Goal: Entertainment & Leisure: Consume media (video, audio)

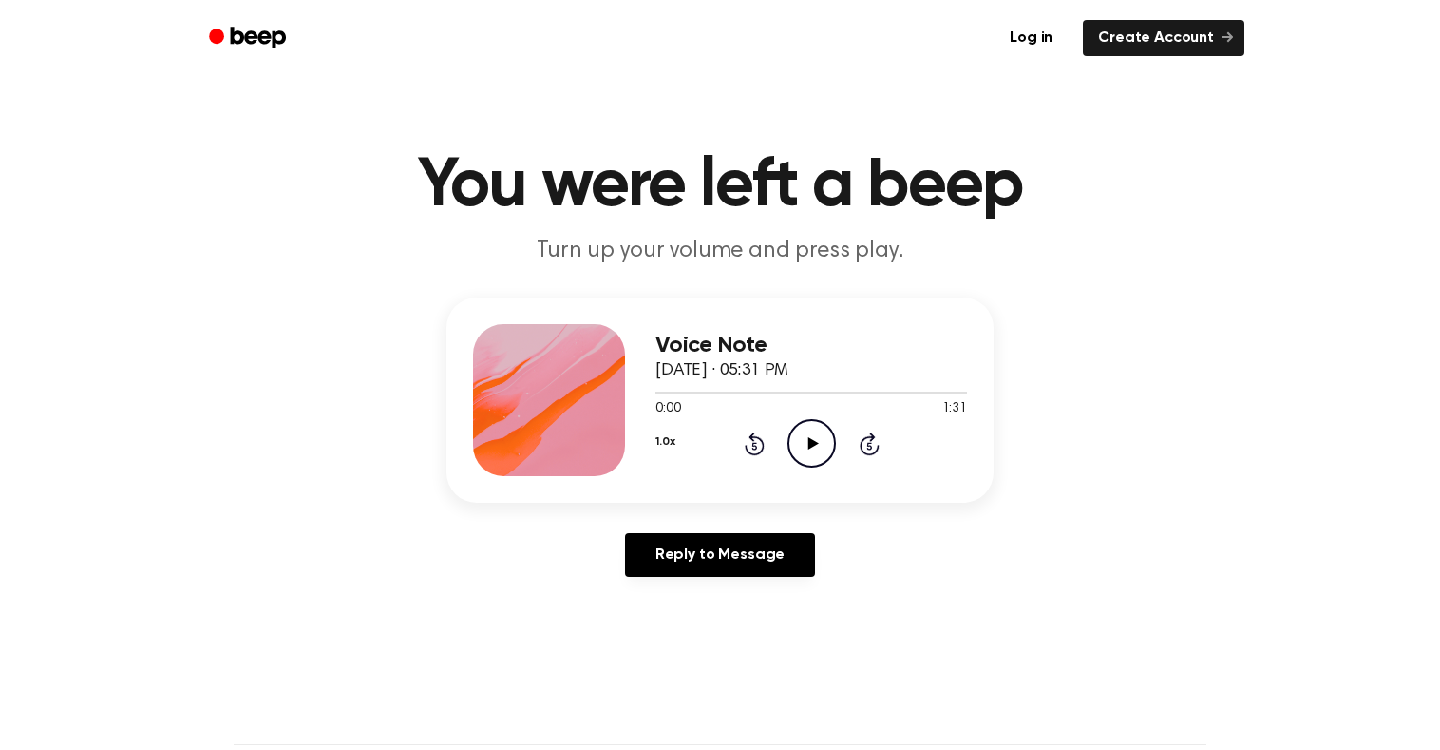
click at [809, 435] on icon "Play Audio" at bounding box center [812, 443] width 48 height 48
click at [824, 443] on icon "Pause Audio" at bounding box center [812, 443] width 48 height 48
click at [806, 450] on icon "Play Audio" at bounding box center [812, 443] width 48 height 48
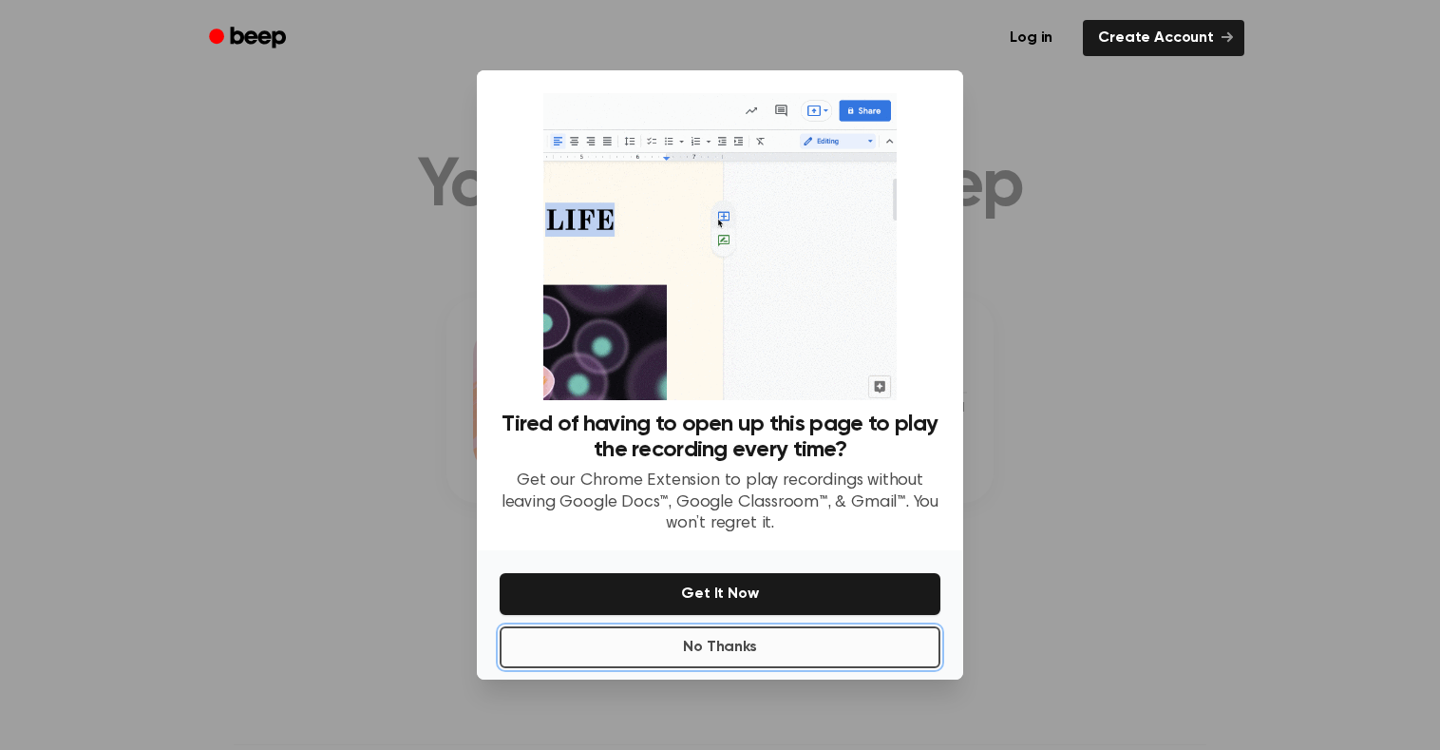
click at [757, 651] on button "No Thanks" at bounding box center [720, 647] width 441 height 42
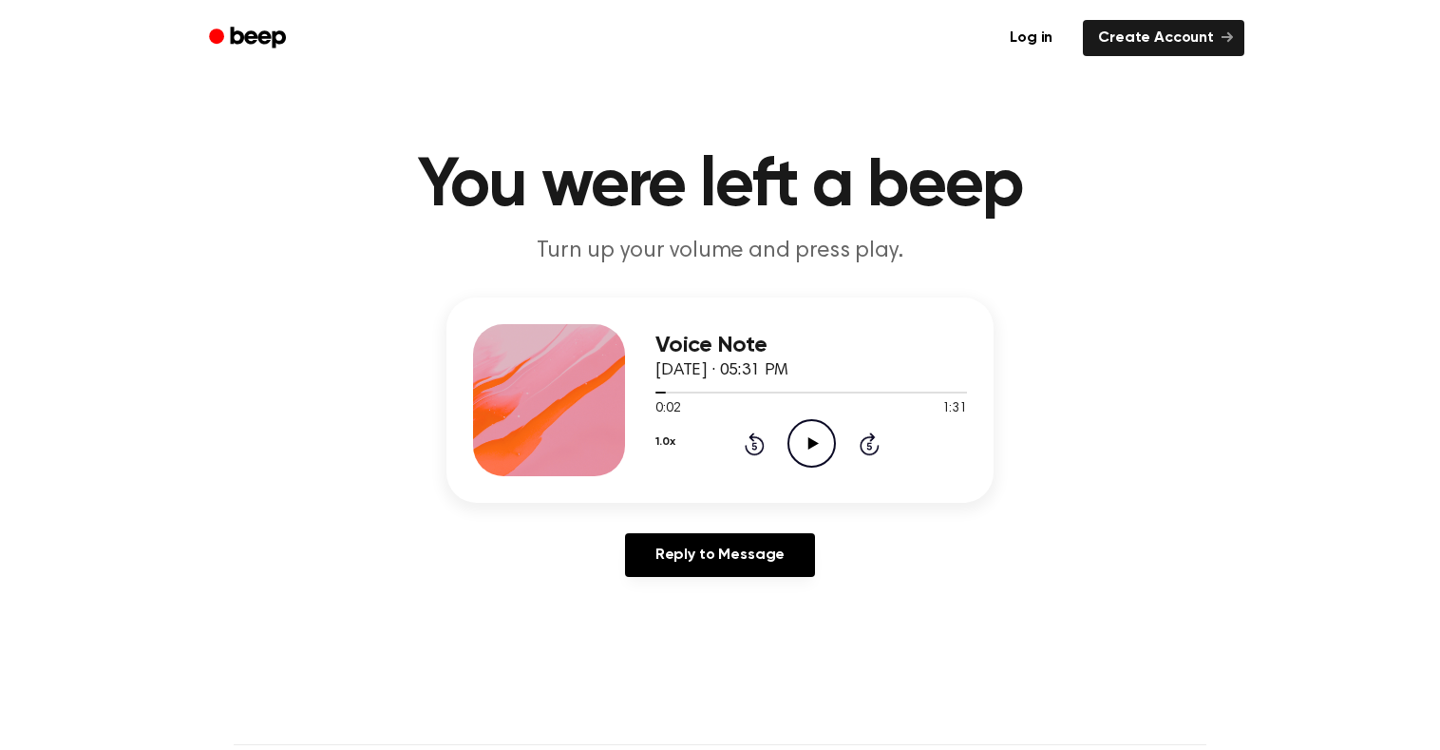
click at [816, 447] on icon "Play Audio" at bounding box center [812, 443] width 48 height 48
click at [816, 447] on icon "Pause Audio" at bounding box center [812, 443] width 48 height 48
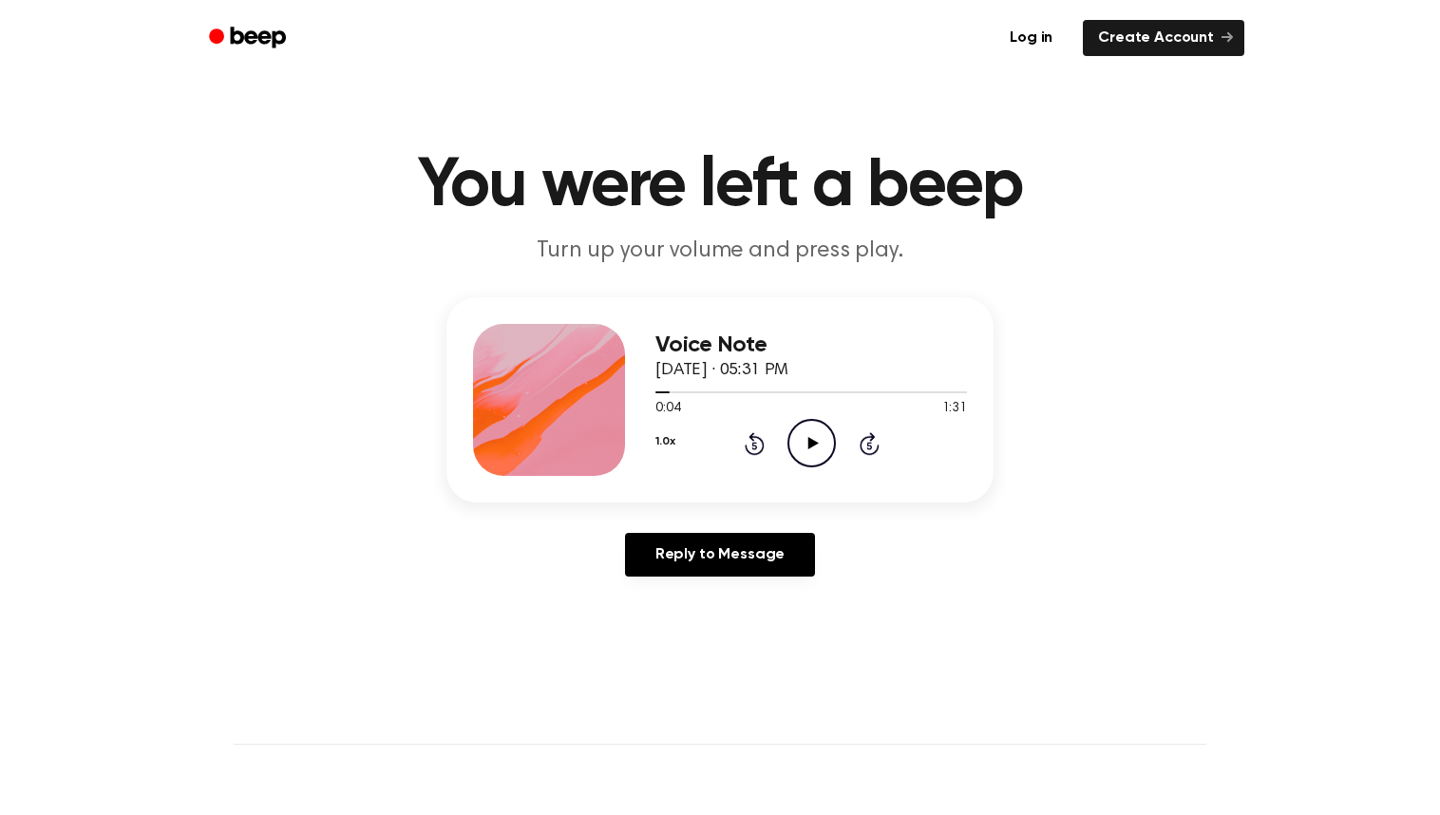
click at [753, 439] on icon at bounding box center [755, 443] width 20 height 23
click at [754, 442] on icon "Rewind 5 seconds" at bounding box center [754, 443] width 21 height 25
click at [811, 436] on icon "Play Audio" at bounding box center [812, 443] width 48 height 48
click at [810, 443] on icon "Pause Audio" at bounding box center [812, 443] width 48 height 48
click at [811, 441] on icon at bounding box center [813, 443] width 10 height 12
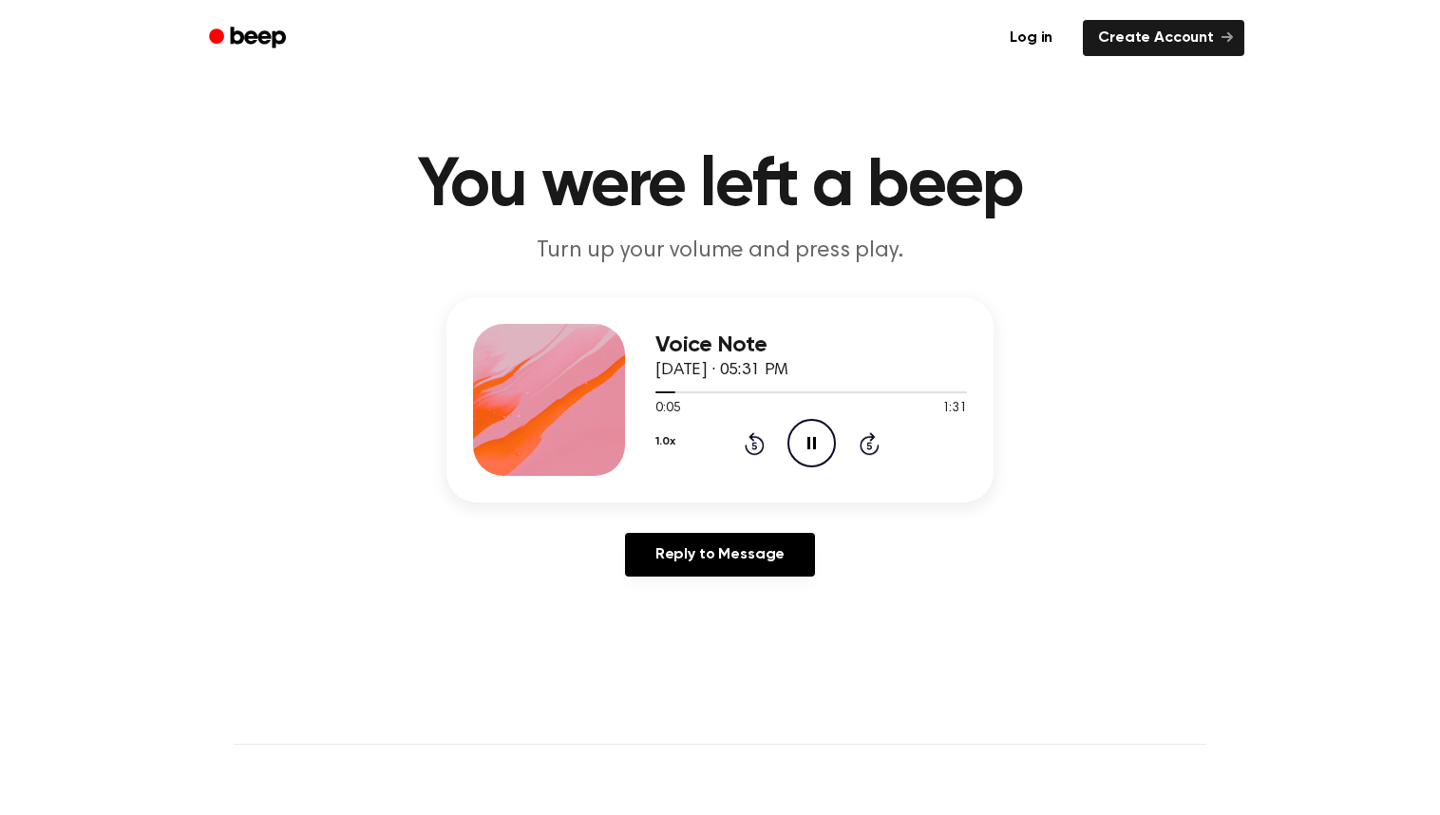
click at [811, 441] on icon "Pause Audio" at bounding box center [812, 443] width 48 height 48
click at [757, 444] on icon "Rewind 5 seconds" at bounding box center [754, 443] width 21 height 25
click at [810, 440] on icon at bounding box center [813, 443] width 10 height 12
click at [809, 444] on icon at bounding box center [812, 443] width 9 height 12
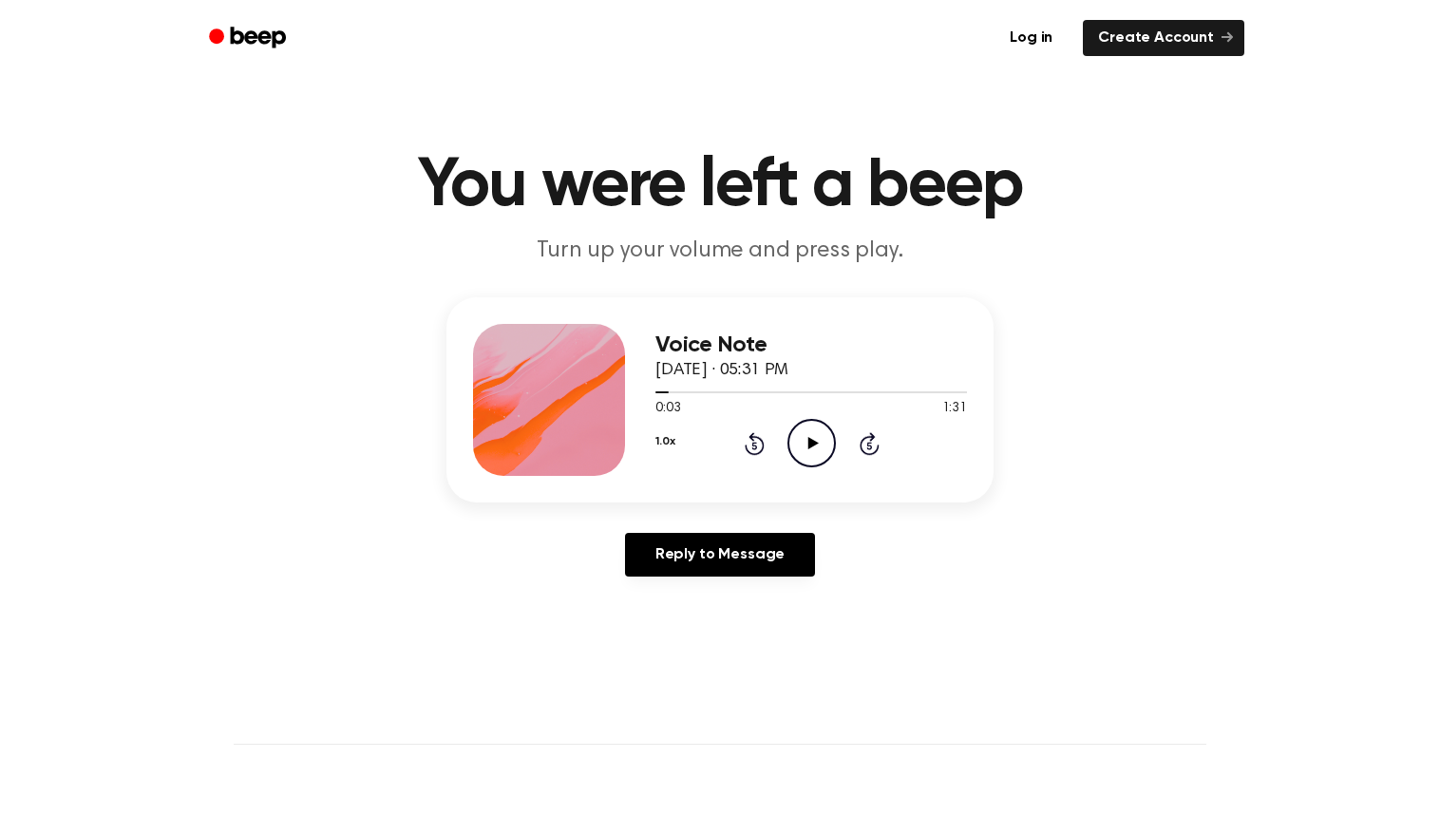
click at [758, 442] on icon "Rewind 5 seconds" at bounding box center [754, 443] width 21 height 25
click at [807, 451] on icon "Play Audio" at bounding box center [812, 443] width 48 height 48
click at [813, 447] on icon at bounding box center [812, 443] width 9 height 12
click at [752, 442] on icon "Rewind 5 seconds" at bounding box center [754, 443] width 21 height 25
click at [806, 443] on icon "Play Audio" at bounding box center [812, 443] width 48 height 48
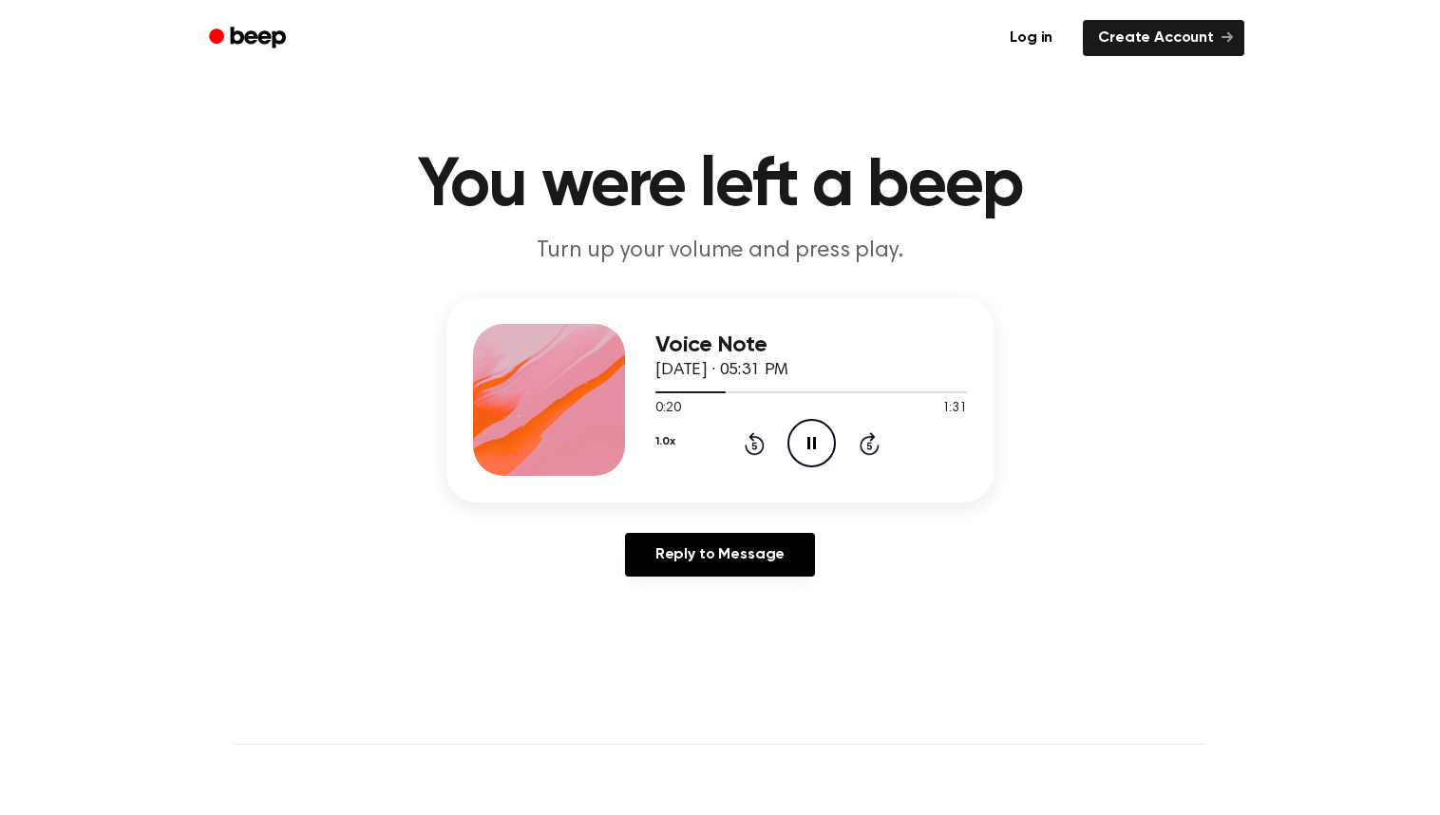
click at [812, 450] on icon "Pause Audio" at bounding box center [812, 443] width 48 height 48
click at [816, 438] on icon "Play Audio" at bounding box center [812, 443] width 48 height 48
click at [804, 447] on icon "Pause Audio" at bounding box center [812, 443] width 48 height 48
click at [750, 443] on icon "Rewind 5 seconds" at bounding box center [754, 443] width 21 height 25
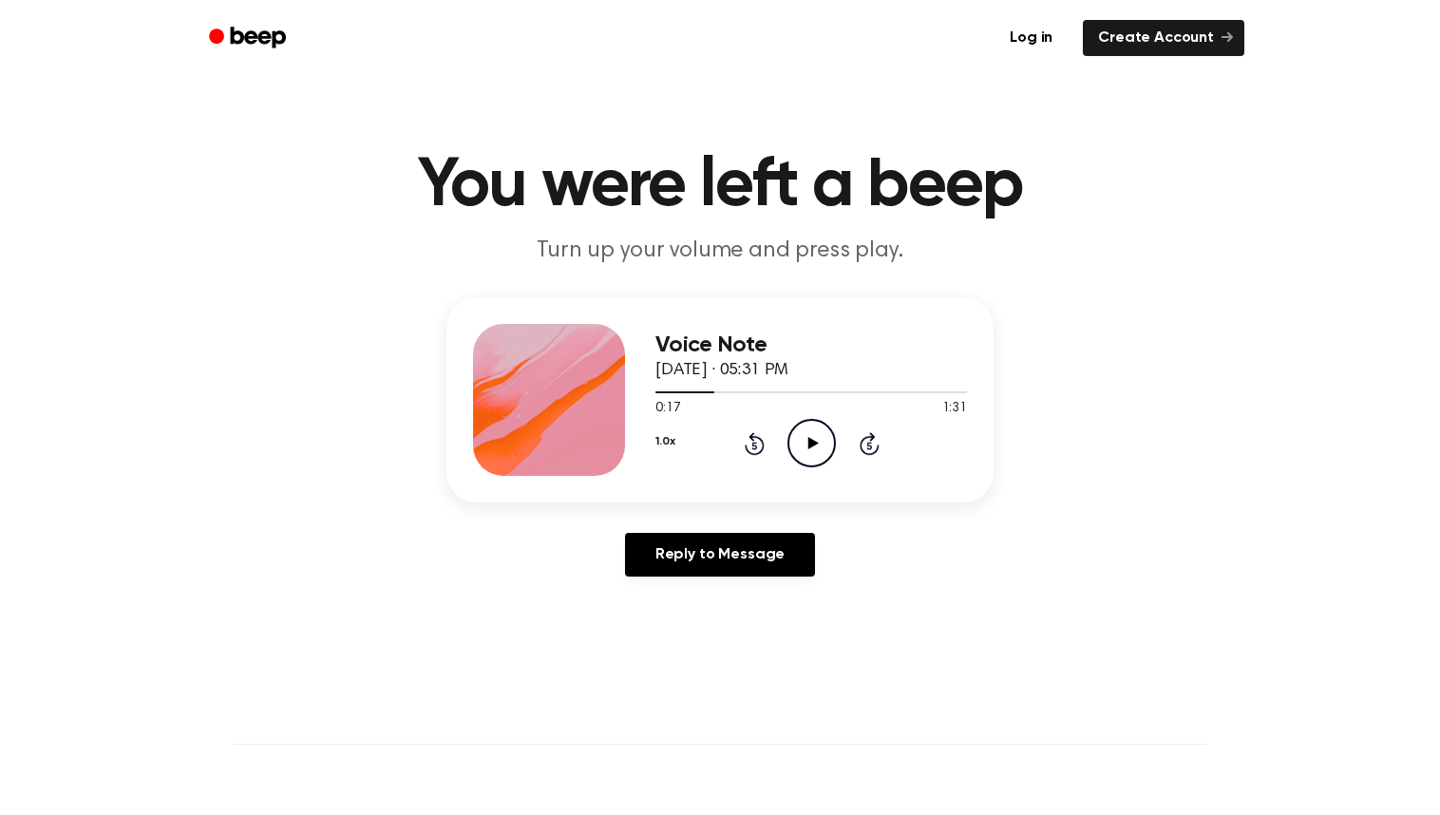
click at [804, 452] on icon "Play Audio" at bounding box center [812, 443] width 48 height 48
click at [806, 450] on icon "Pause Audio" at bounding box center [812, 443] width 48 height 48
click at [806, 440] on icon "Play Audio" at bounding box center [812, 443] width 48 height 48
click at [813, 446] on icon at bounding box center [812, 443] width 9 height 12
click at [753, 445] on icon "Rewind 5 seconds" at bounding box center [754, 443] width 21 height 25
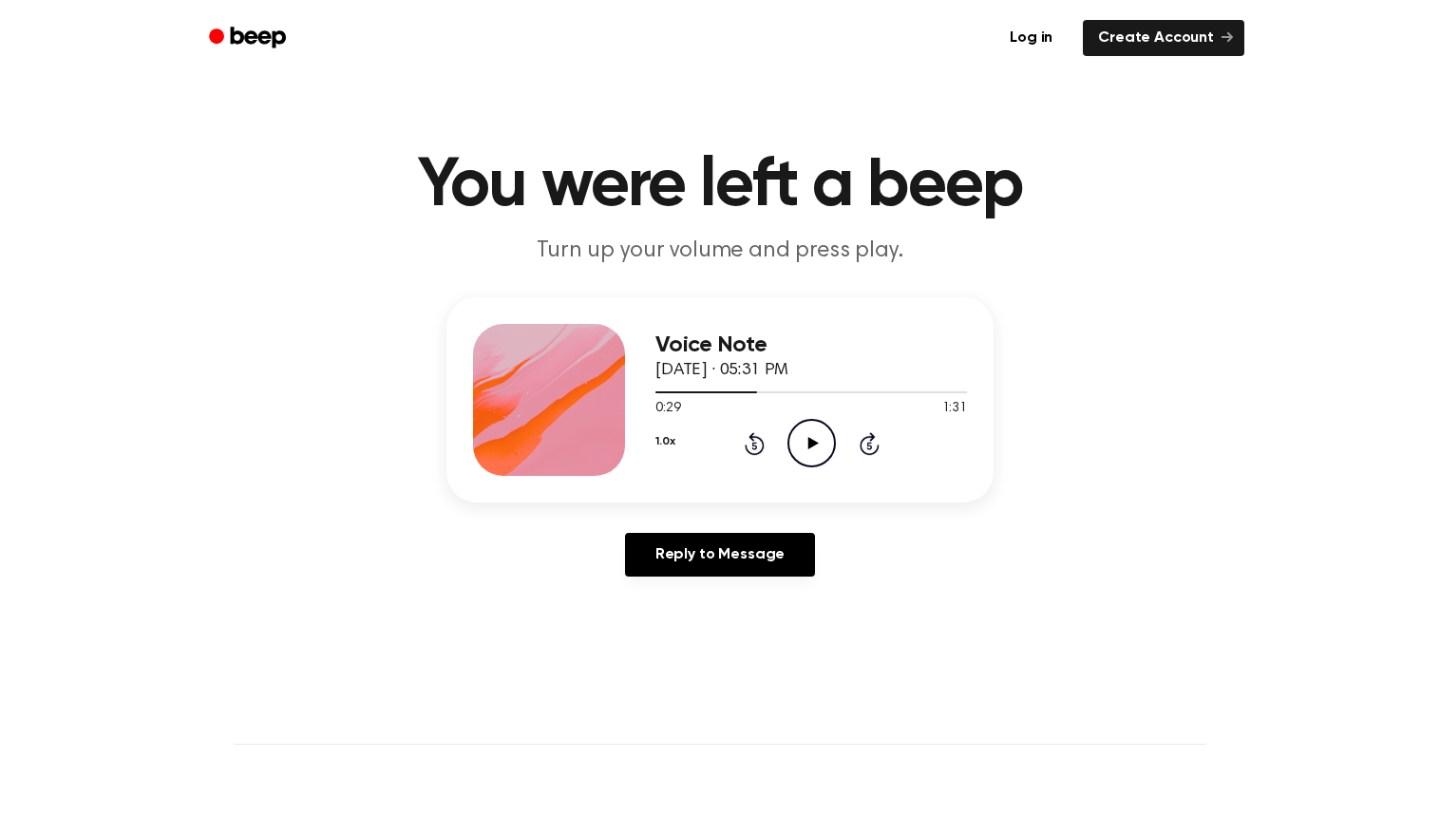
click at [809, 446] on icon at bounding box center [813, 443] width 10 height 12
click at [810, 442] on icon "Pause Audio" at bounding box center [812, 443] width 48 height 48
click at [752, 444] on icon at bounding box center [753, 446] width 5 height 8
click at [760, 442] on icon "Rewind 5 seconds" at bounding box center [754, 443] width 21 height 25
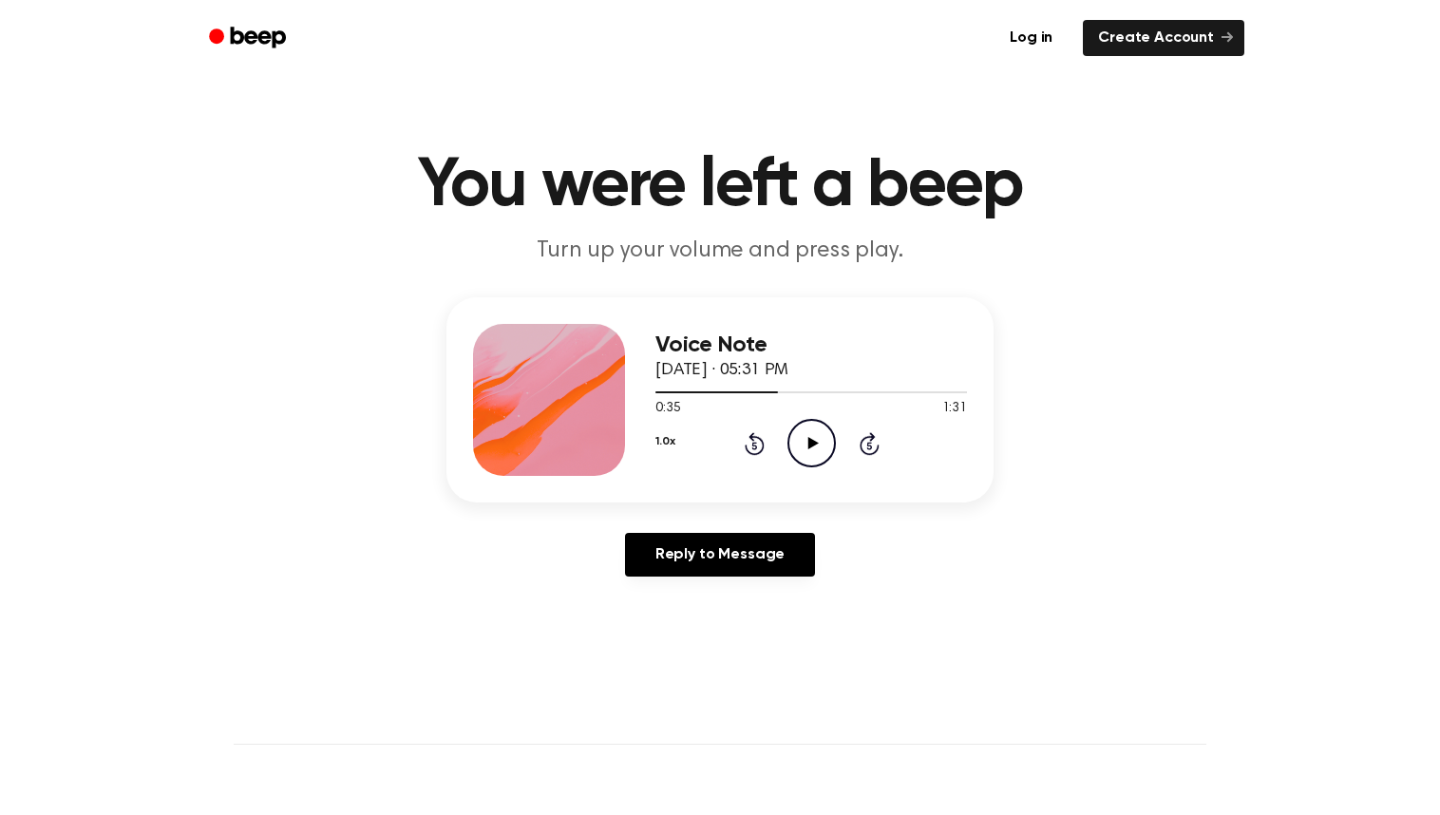
click at [801, 445] on icon "Play Audio" at bounding box center [812, 443] width 48 height 48
click at [809, 446] on icon at bounding box center [812, 443] width 9 height 12
click at [755, 442] on icon "Rewind 5 seconds" at bounding box center [754, 443] width 21 height 25
click at [806, 446] on icon "Play Audio" at bounding box center [812, 443] width 48 height 48
click at [809, 438] on icon at bounding box center [812, 443] width 9 height 12
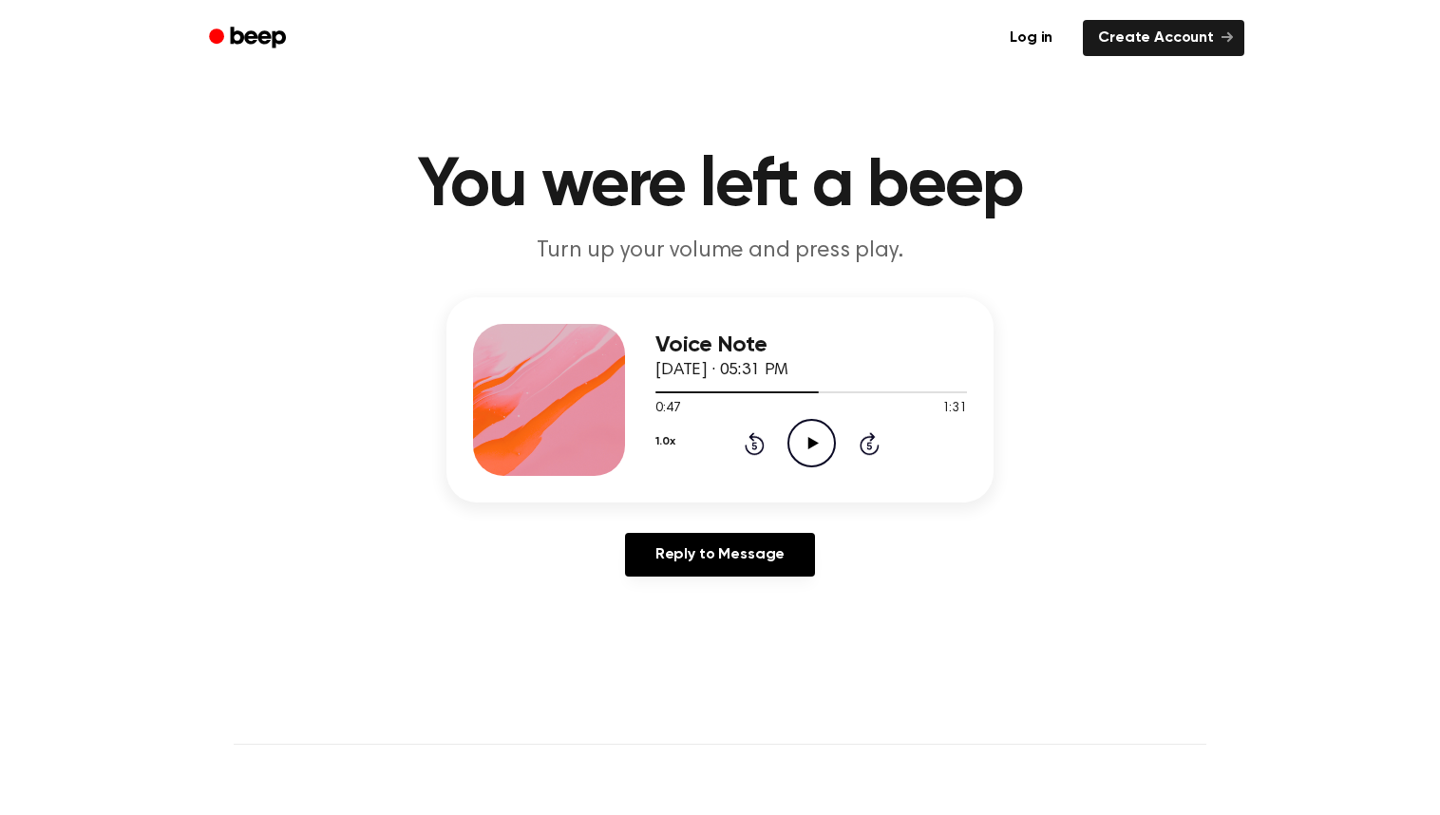
click at [816, 443] on icon at bounding box center [813, 443] width 10 height 12
click at [817, 444] on icon "Pause Audio" at bounding box center [812, 443] width 48 height 48
click at [815, 451] on icon "Play Audio" at bounding box center [812, 443] width 48 height 48
click at [814, 444] on icon at bounding box center [812, 443] width 9 height 12
click at [817, 447] on icon "Play Audio" at bounding box center [812, 443] width 48 height 48
